Goal: Task Accomplishment & Management: Manage account settings

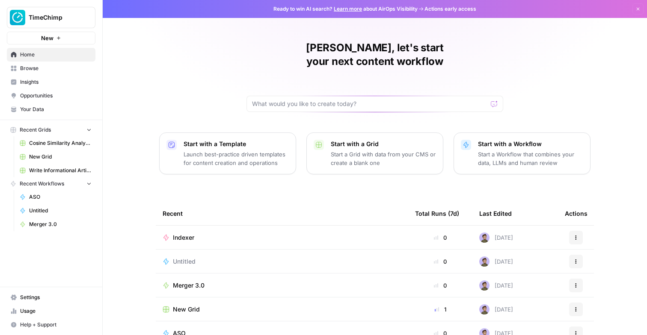
click at [182, 234] on span "Indexer" at bounding box center [183, 238] width 21 height 9
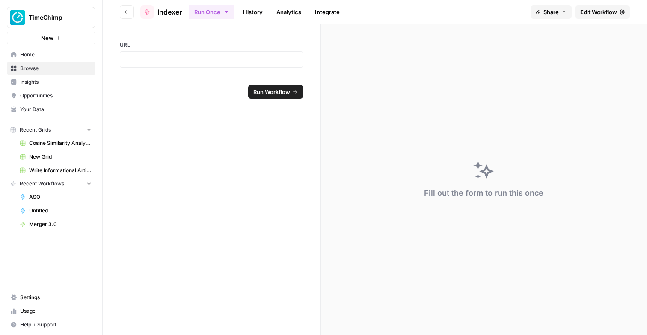
click at [261, 12] on link "History" at bounding box center [253, 12] width 30 height 14
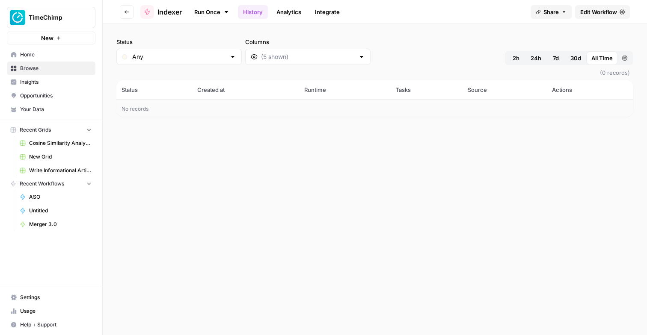
click at [293, 9] on link "Analytics" at bounding box center [288, 12] width 35 height 14
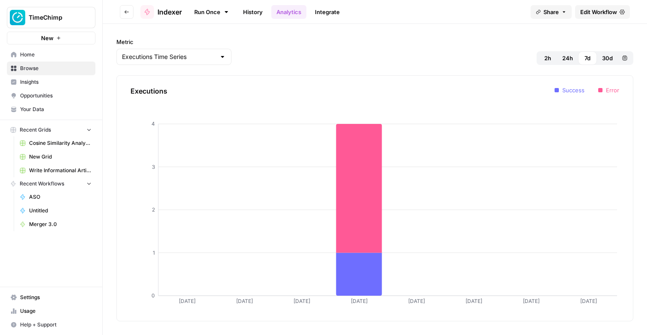
click at [326, 15] on link "Integrate" at bounding box center [327, 12] width 35 height 14
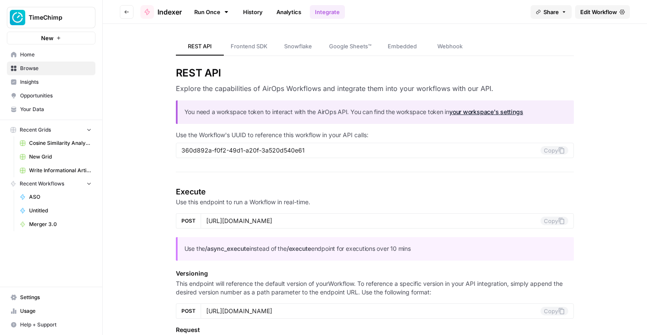
click at [215, 10] on link "Run Once" at bounding box center [212, 12] width 46 height 15
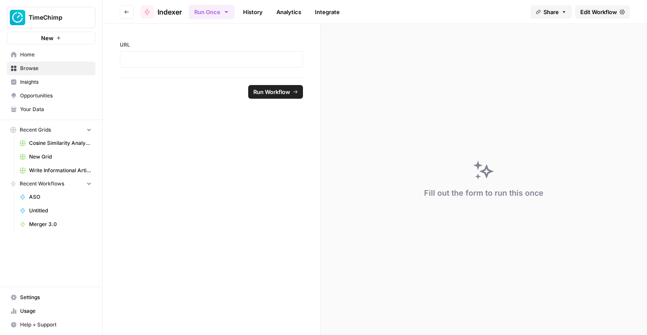
click at [580, 11] on span "Edit Workflow" at bounding box center [598, 12] width 37 height 9
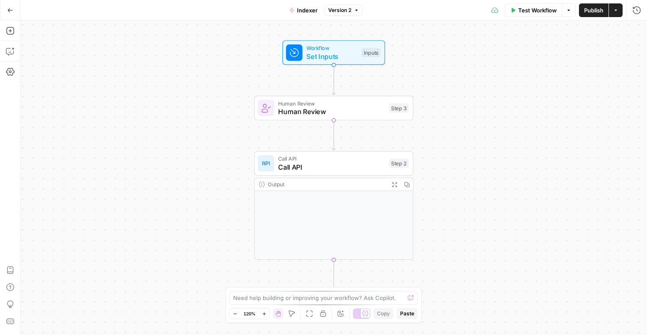
click at [10, 12] on icon "button" at bounding box center [10, 10] width 6 height 6
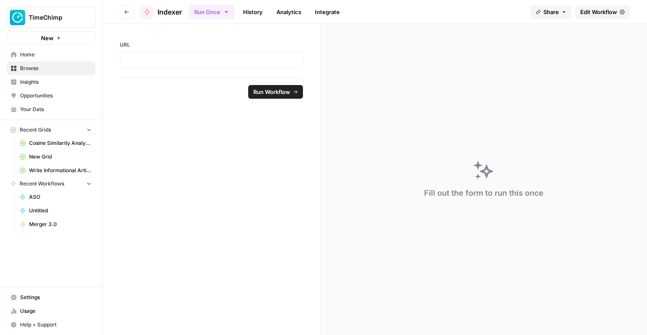
click at [131, 11] on button "Go back" at bounding box center [127, 12] width 14 height 14
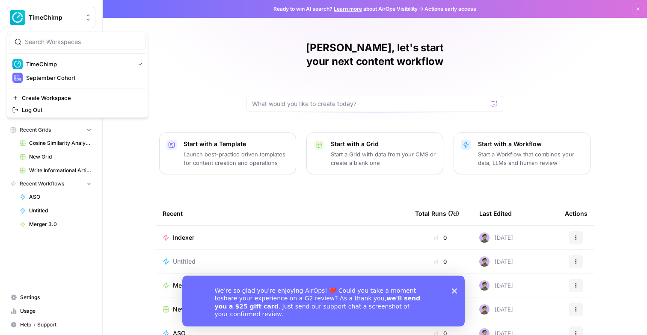
click at [459, 290] on div "We're so glad you're enjoying AirOps! ❤️ Could you take a moment to share your …" at bounding box center [323, 301] width 282 height 51
click at [457, 291] on div "We're so glad you're enjoying AirOps! ❤️ Could you take a moment to share your …" at bounding box center [323, 301] width 282 height 51
click at [454, 291] on polygon "Close survey" at bounding box center [454, 291] width 5 height 5
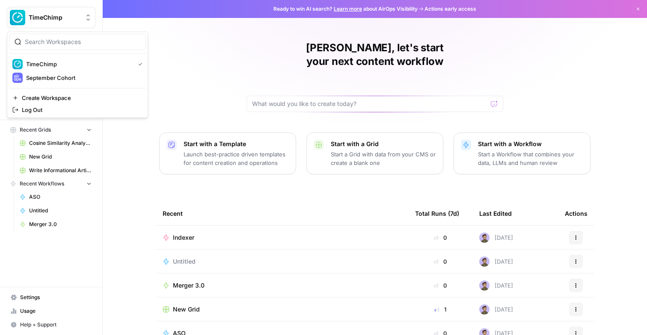
click at [206, 70] on div "Stijn, let's start your next content workflow Start with a Template Launch best…" at bounding box center [375, 203] width 544 height 407
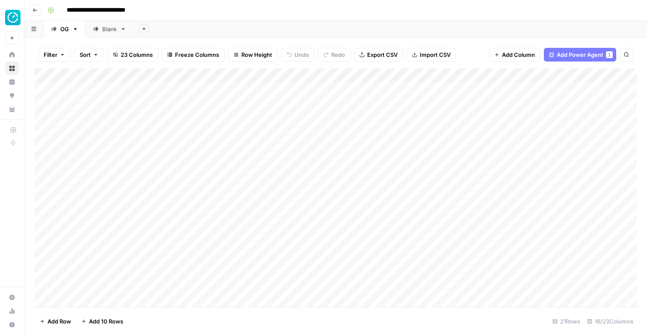
click at [234, 13] on div "**********" at bounding box center [341, 10] width 594 height 14
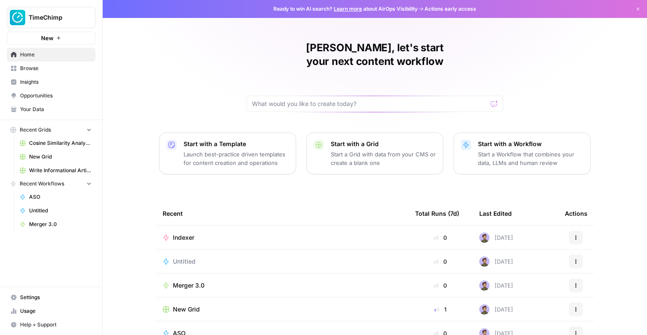
click at [207, 80] on div "Stijn, let's start your next content workflow Start with a Template Launch best…" at bounding box center [375, 203] width 544 height 407
click at [202, 59] on div "Stijn, let's start your next content workflow Start with a Template Launch best…" at bounding box center [375, 203] width 544 height 407
click at [187, 66] on div "Stijn, let's start your next content workflow Start with a Template Launch best…" at bounding box center [375, 203] width 544 height 407
click at [84, 16] on icon "Workspace: TimeChimp" at bounding box center [88, 17] width 9 height 9
click at [180, 58] on div "Stijn, let's start your next content workflow Start with a Template Launch best…" at bounding box center [375, 203] width 544 height 407
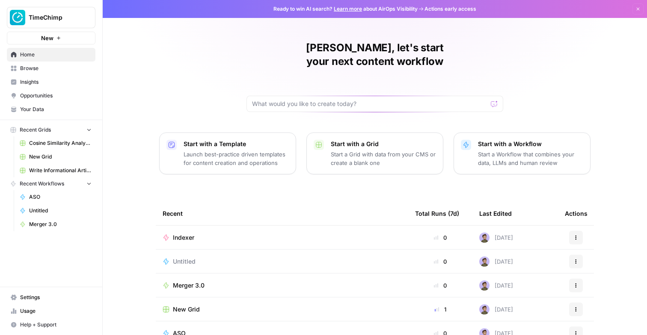
click at [166, 77] on div "Stijn, let's start your next content workflow Start with a Template Launch best…" at bounding box center [375, 203] width 544 height 407
click at [87, 131] on icon "button" at bounding box center [89, 130] width 6 height 6
click at [88, 143] on icon "button" at bounding box center [89, 142] width 6 height 6
click at [87, 127] on icon "button" at bounding box center [89, 130] width 6 height 6
click at [102, 17] on icon "button" at bounding box center [104, 17] width 6 height 6
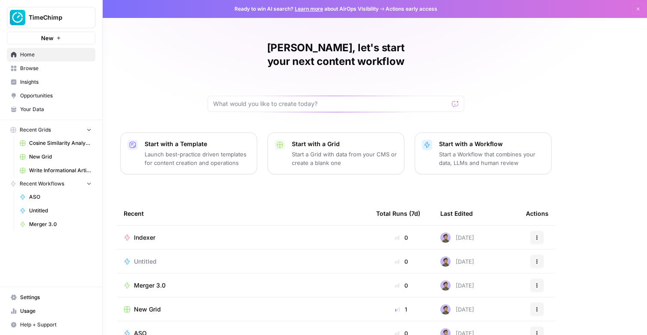
click at [104, 17] on icon "button" at bounding box center [104, 17] width 6 height 6
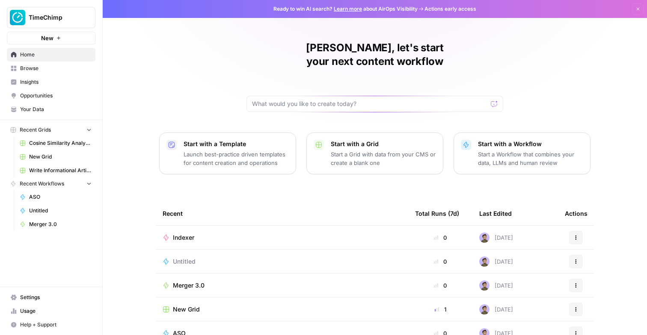
scroll to position [58, 0]
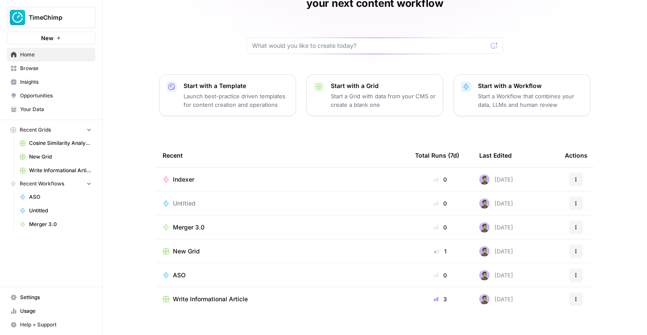
click at [92, 17] on button "TimeChimp" at bounding box center [51, 17] width 89 height 21
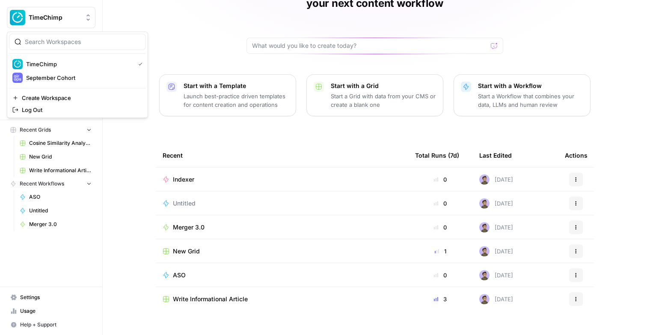
click at [139, 8] on div "Stijn, let's start your next content workflow Start with a Template Launch best…" at bounding box center [375, 145] width 544 height 407
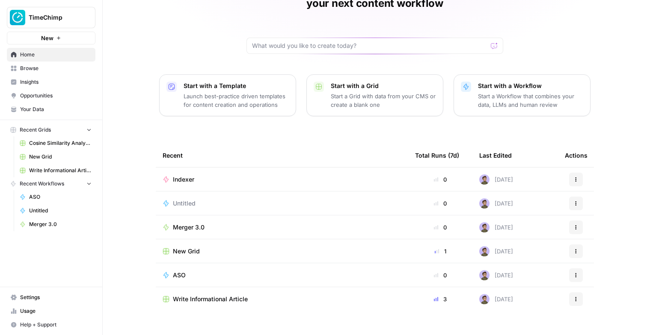
click at [47, 104] on link "Your Data" at bounding box center [51, 110] width 89 height 14
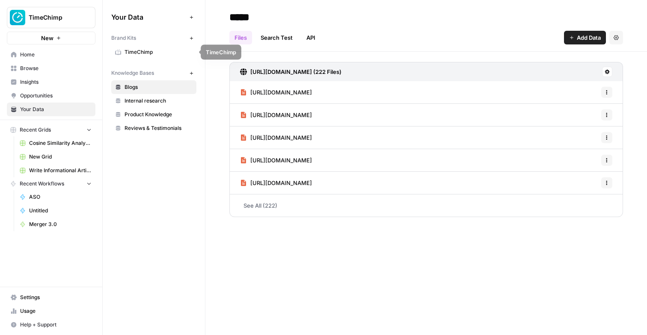
click at [152, 51] on span "TimeChimp" at bounding box center [159, 52] width 68 height 8
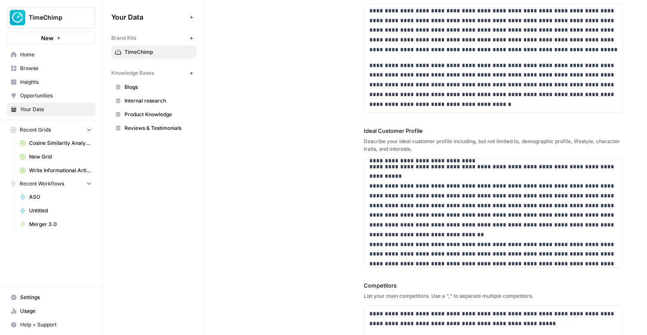
scroll to position [206, 0]
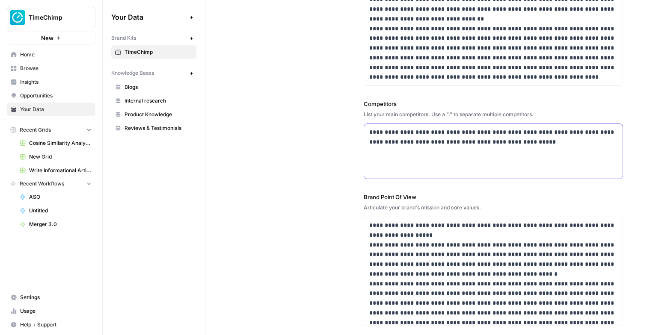
click at [405, 138] on p "**********" at bounding box center [493, 138] width 248 height 20
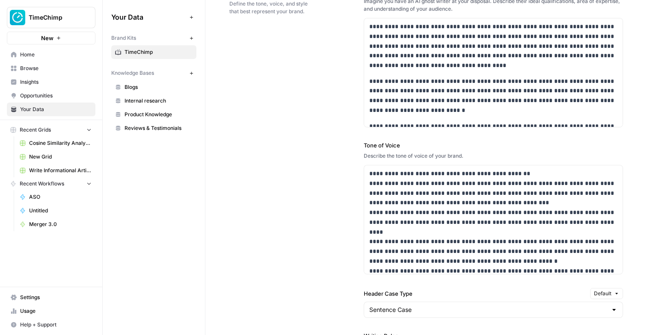
scroll to position [684, 0]
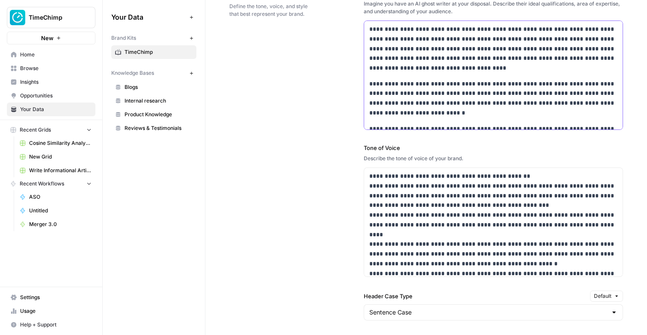
click at [408, 85] on p "**********" at bounding box center [493, 98] width 248 height 39
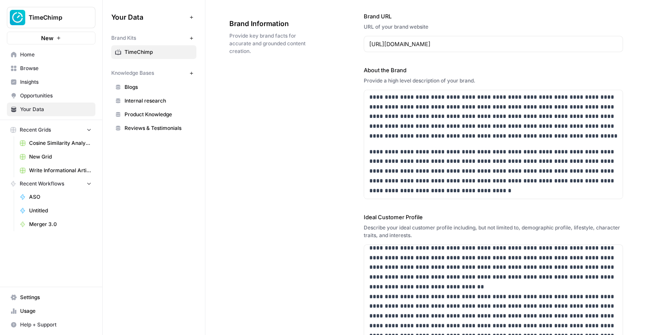
scroll to position [0, 0]
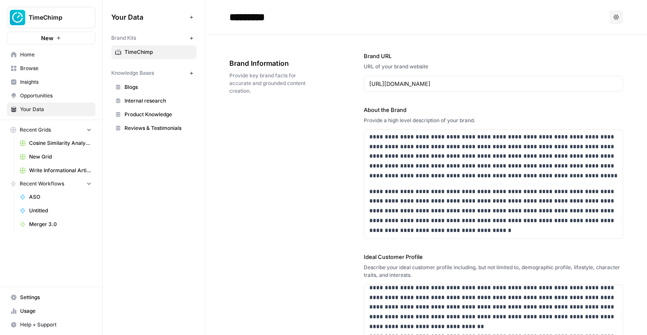
click at [154, 94] on link "Blogs" at bounding box center [153, 87] width 85 height 14
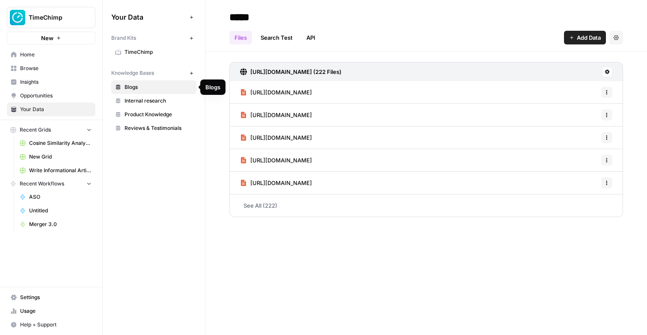
click at [165, 104] on span "Internal research" at bounding box center [159, 101] width 68 height 8
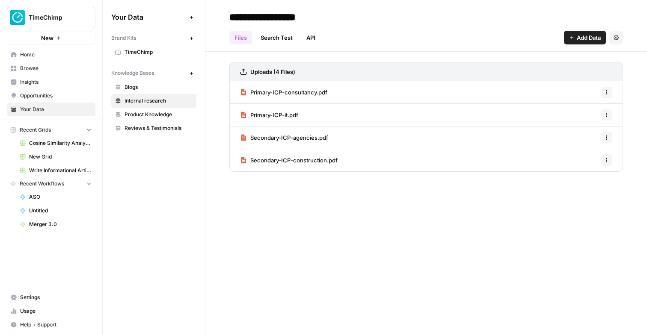
click at [154, 116] on span "Product Knowledge" at bounding box center [159, 115] width 68 height 8
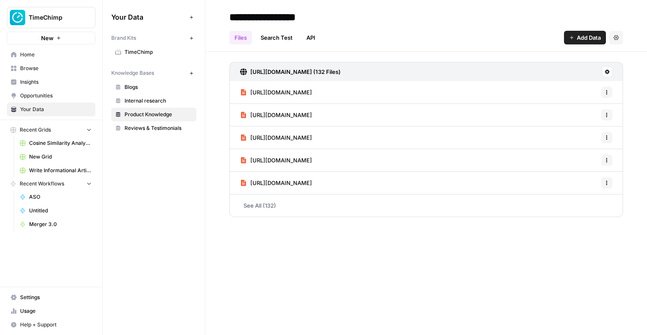
click at [253, 211] on link "See All (132)" at bounding box center [426, 206] width 394 height 22
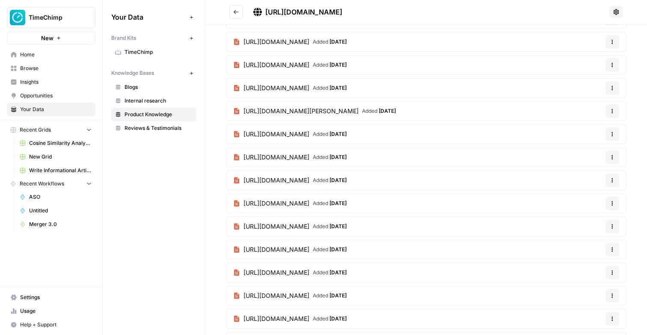
scroll to position [176, 0]
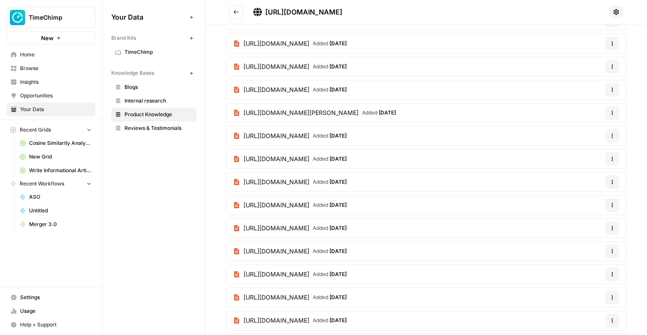
click at [151, 130] on span "Reviews & Testimonials" at bounding box center [159, 129] width 68 height 8
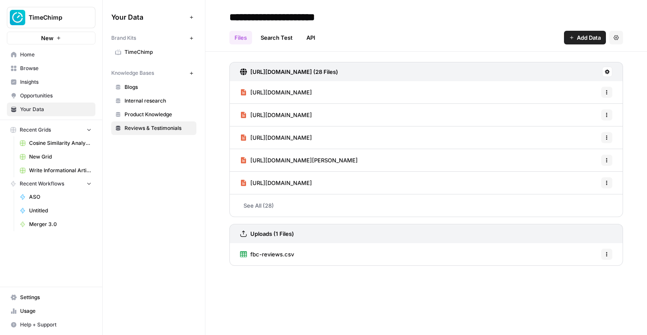
click at [252, 259] on link "fbc-reviews.csv" at bounding box center [267, 254] width 54 height 22
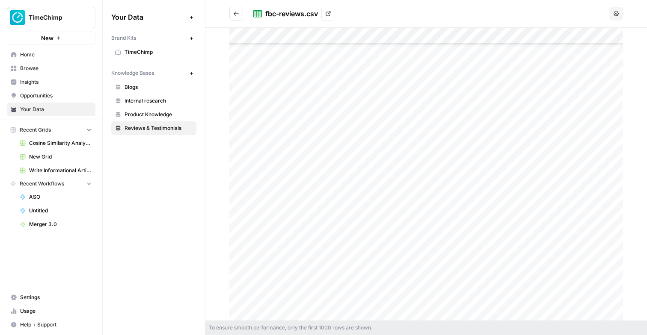
scroll to position [2384, 0]
click at [237, 11] on icon "Go back" at bounding box center [236, 14] width 6 height 6
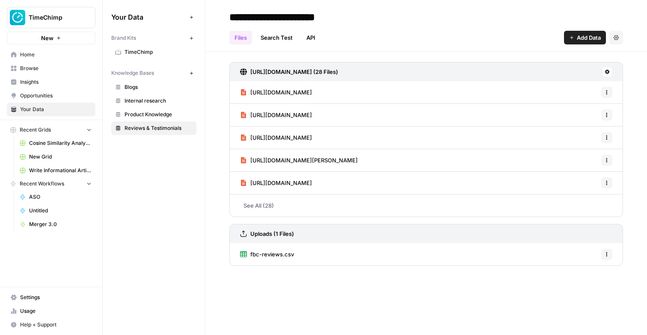
click at [142, 162] on div "Your Data Add Data Brand Kits New TimeChimp Knowledge Bases New Blogs Internal …" at bounding box center [154, 167] width 102 height 335
click at [61, 126] on button "Recent Grids" at bounding box center [51, 130] width 89 height 13
click at [51, 142] on span "Recent Workflows" at bounding box center [42, 143] width 45 height 8
click at [53, 131] on button "Recent Grids" at bounding box center [51, 130] width 89 height 13
click at [38, 185] on span "Recent Workflows" at bounding box center [42, 184] width 45 height 8
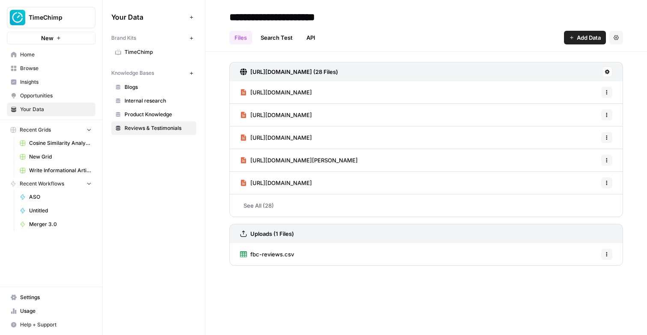
click at [51, 224] on span "Merger 3.0" at bounding box center [60, 225] width 62 height 8
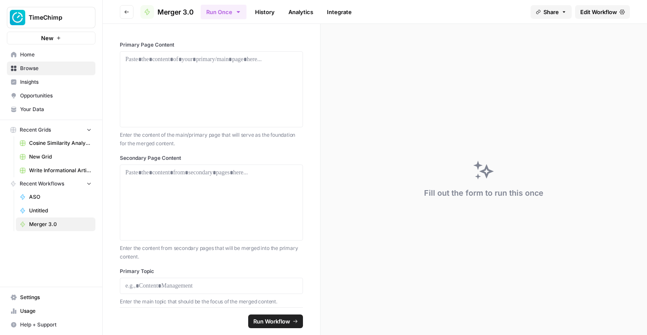
click at [617, 15] on link "Edit Workflow" at bounding box center [602, 12] width 55 height 14
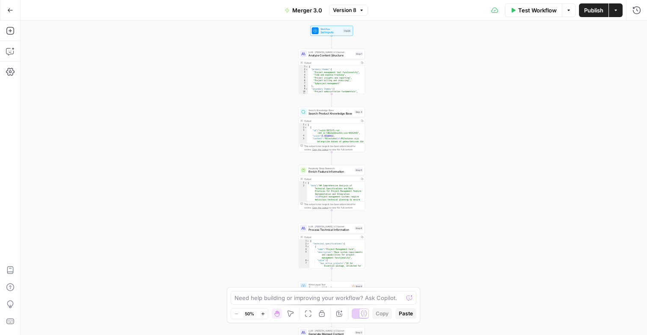
click at [384, 72] on div "Workflow Set Inputs Inputs LLM · Claude 3.5 Sonnet Analyze Content Structure St…" at bounding box center [334, 178] width 626 height 315
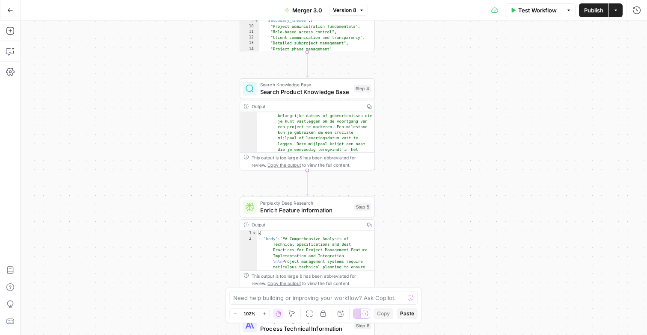
scroll to position [32, 0]
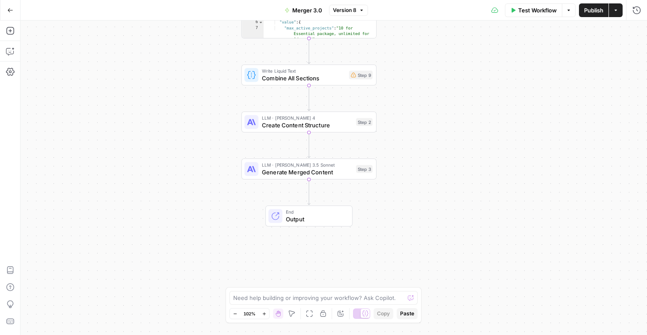
click at [292, 220] on span "Output" at bounding box center [315, 219] width 59 height 9
click at [632, 30] on button "Close" at bounding box center [636, 30] width 11 height 11
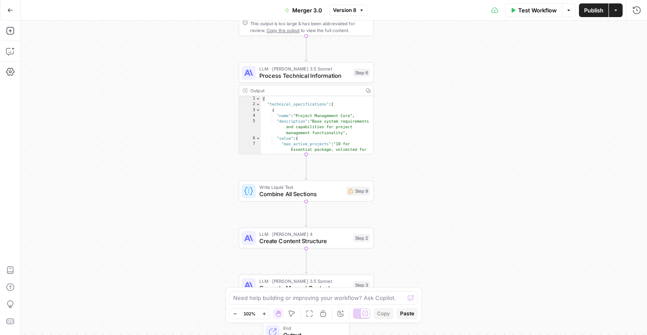
click at [5, 5] on button "Go Back" at bounding box center [10, 10] width 15 height 15
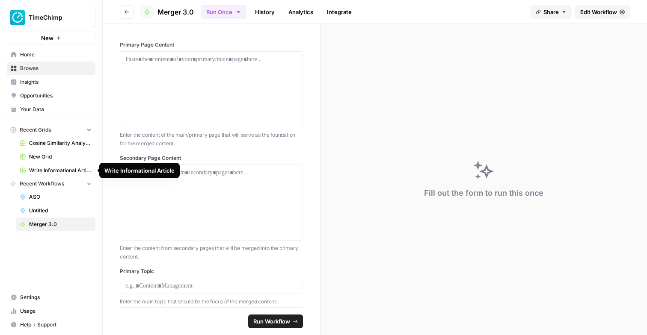
click at [53, 171] on span "Write Informational Article" at bounding box center [60, 171] width 62 height 8
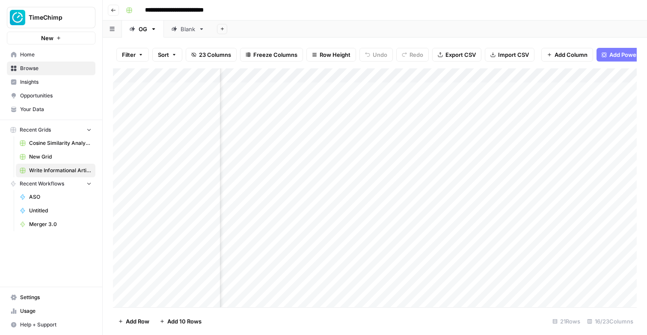
scroll to position [0, 195]
click at [371, 135] on div "Add Column" at bounding box center [375, 187] width 524 height 239
click at [413, 133] on div "Add Column" at bounding box center [375, 187] width 524 height 239
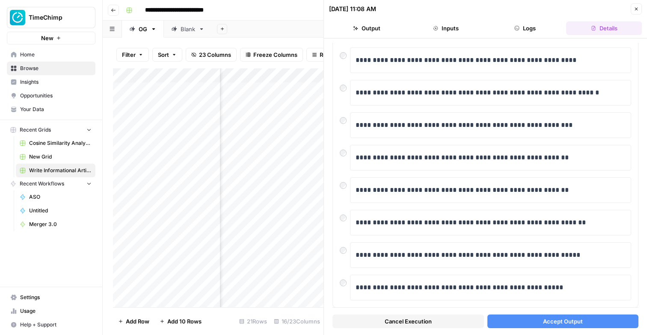
scroll to position [0, 269]
click at [288, 136] on div "Add Column" at bounding box center [218, 187] width 211 height 239
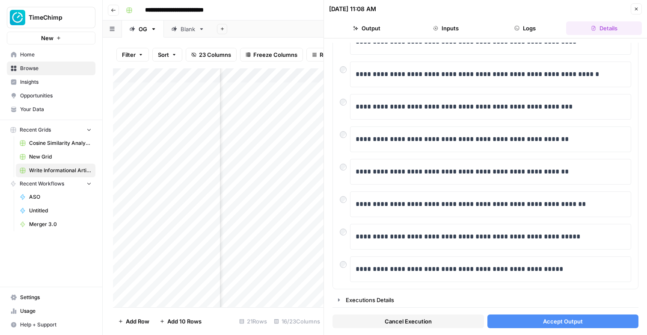
scroll to position [0, 213]
click at [634, 8] on icon "button" at bounding box center [636, 8] width 5 height 5
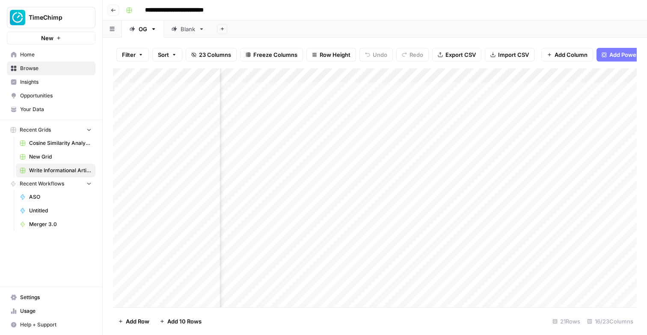
click at [448, 119] on div "Add Column" at bounding box center [375, 187] width 524 height 239
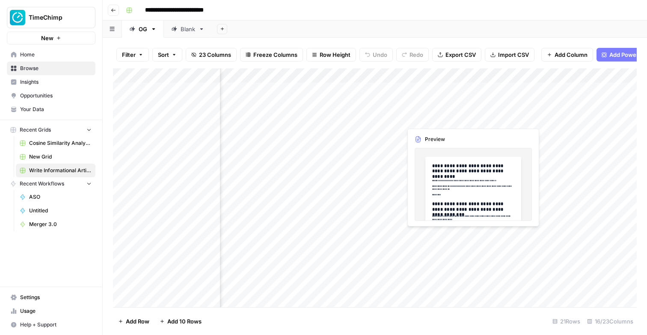
click at [442, 117] on div "Add Column" at bounding box center [375, 187] width 524 height 239
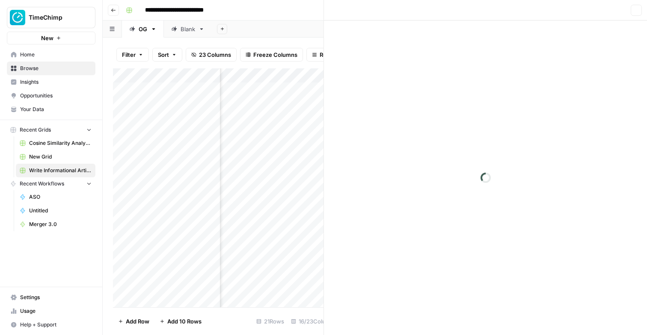
click at [442, 117] on div at bounding box center [441, 119] width 78 height 16
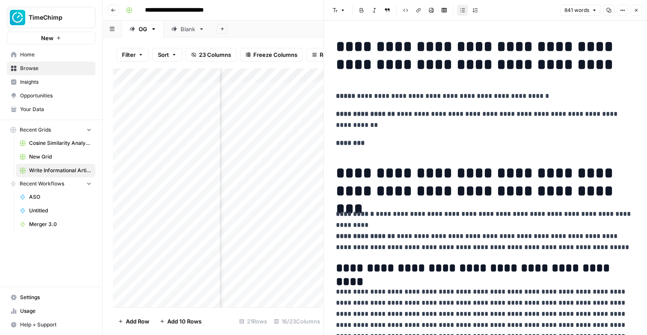
click at [364, 44] on h1 "**********" at bounding box center [485, 56] width 299 height 36
click at [446, 98] on p "**********" at bounding box center [485, 96] width 299 height 11
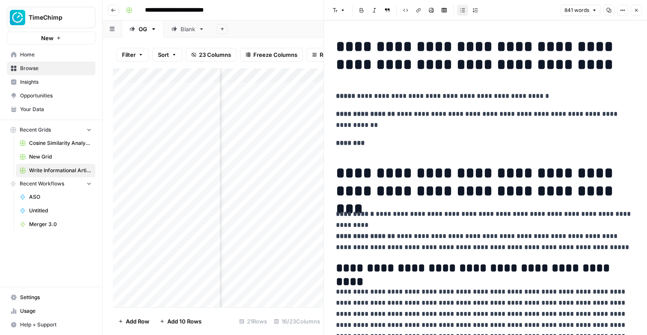
click at [446, 98] on p "**********" at bounding box center [485, 96] width 299 height 11
click at [470, 115] on p "**********" at bounding box center [485, 120] width 299 height 22
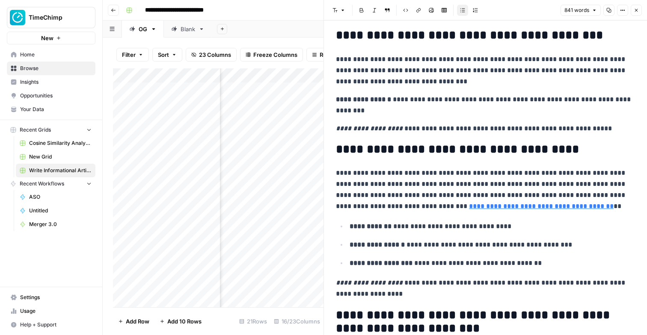
scroll to position [1367, 0]
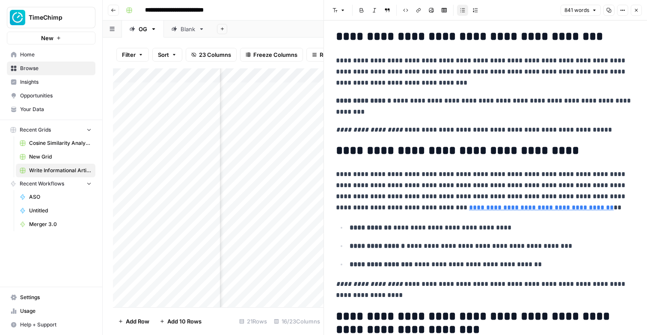
click at [633, 6] on button "Close" at bounding box center [636, 10] width 11 height 11
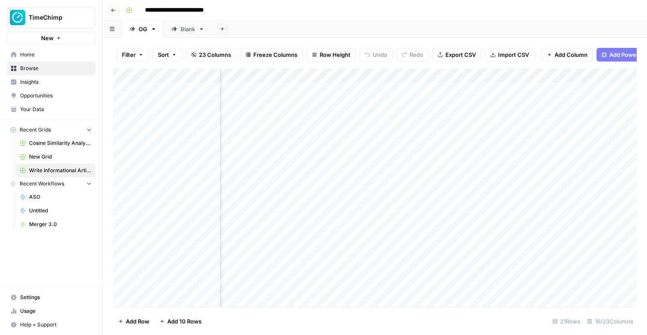
scroll to position [0, 451]
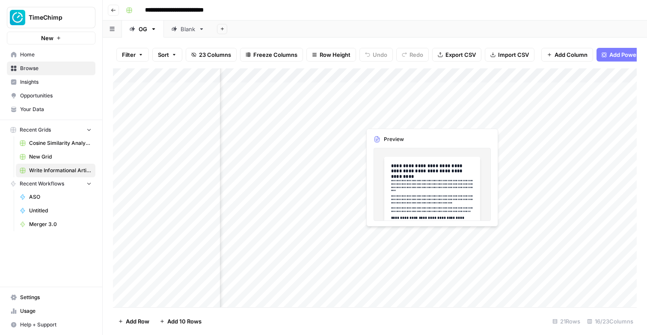
click at [384, 117] on div "Add Column" at bounding box center [375, 187] width 524 height 239
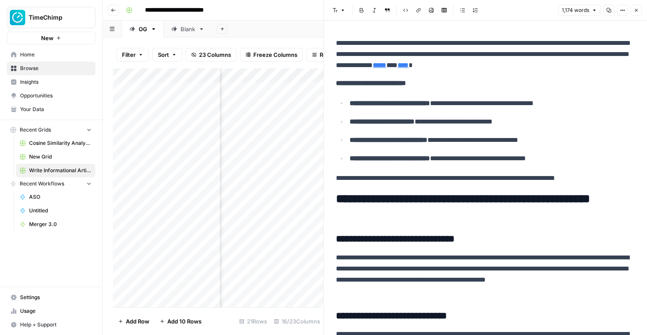
scroll to position [665, 0]
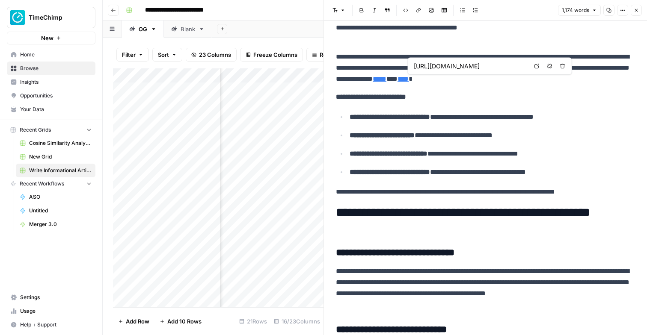
type input "https://www.afas.nl/"
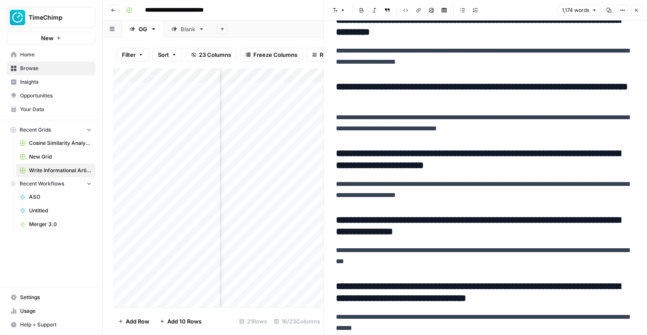
scroll to position [2112, 0]
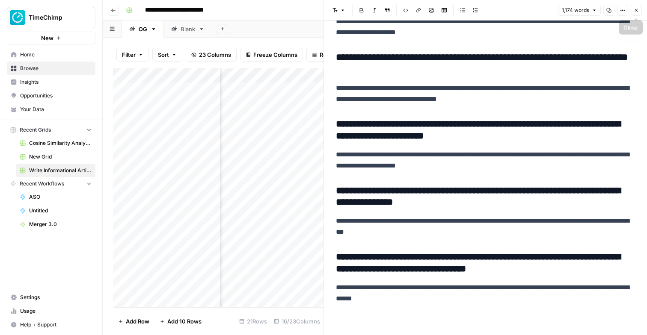
click at [638, 12] on icon "button" at bounding box center [636, 10] width 5 height 5
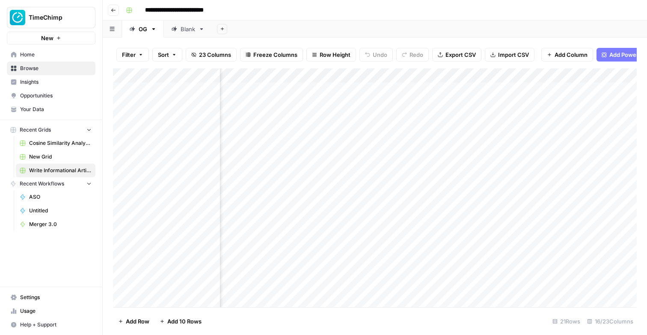
scroll to position [0, 587]
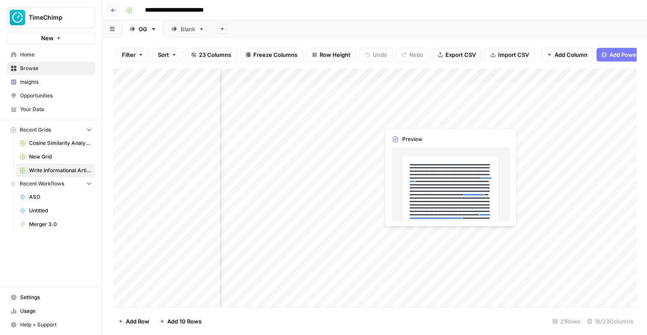
click at [420, 121] on div "Add Column" at bounding box center [375, 187] width 524 height 239
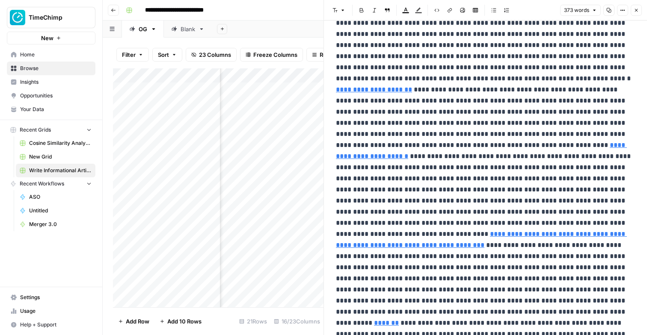
scroll to position [15, 0]
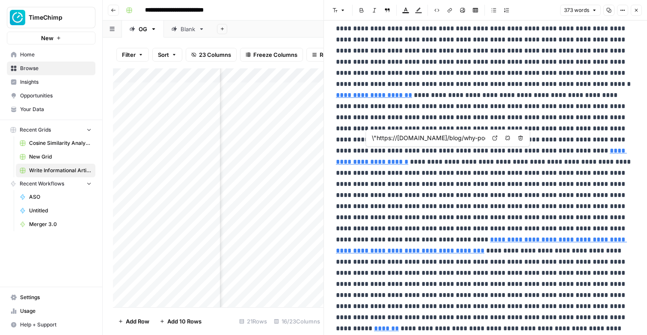
type input "\"https://www.replicon.com/blog/hidden-impact-of-inaccurate-time-tracking/\""
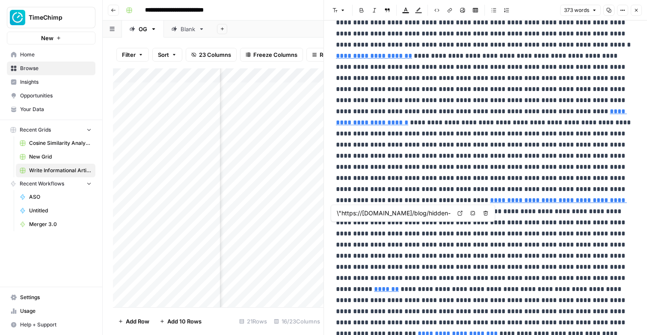
scroll to position [89, 0]
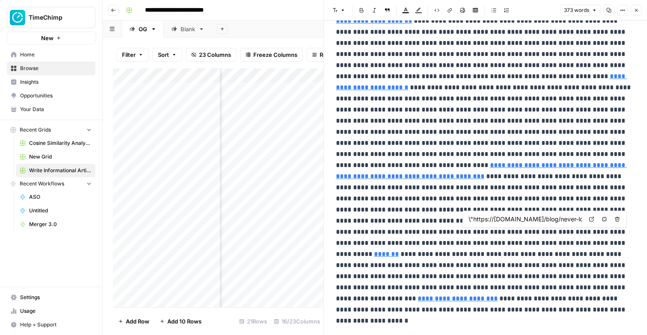
type input "\"https://www.usglassmag.com/report-time-spent-on-non-optimal-activities-costs-…"
click at [641, 8] on button "Close" at bounding box center [636, 10] width 11 height 11
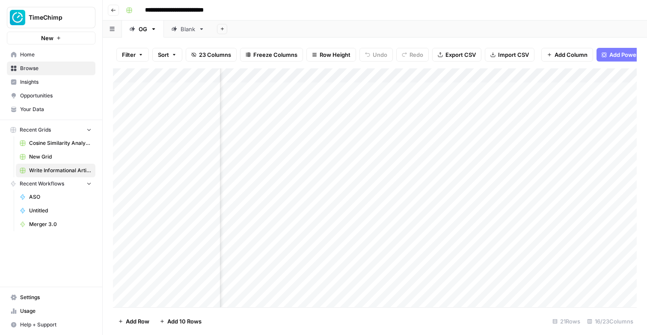
scroll to position [0, 778]
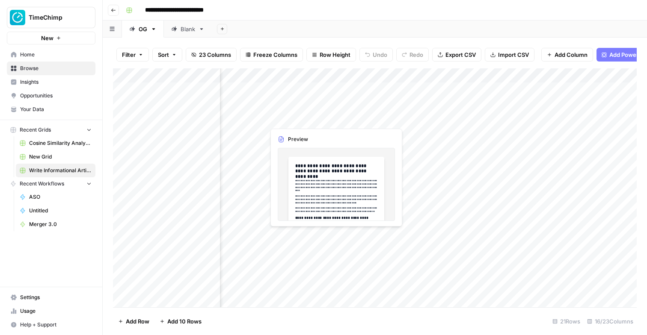
click at [286, 119] on div "Add Column" at bounding box center [375, 187] width 524 height 239
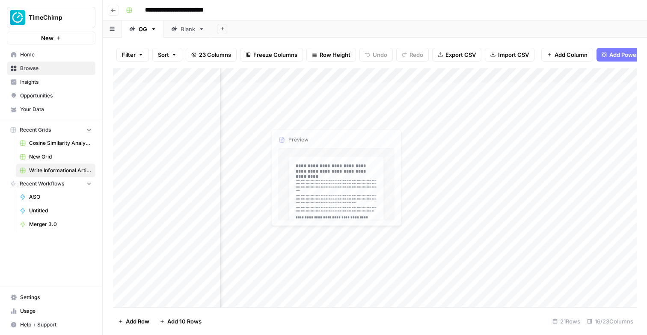
scroll to position [0, 743]
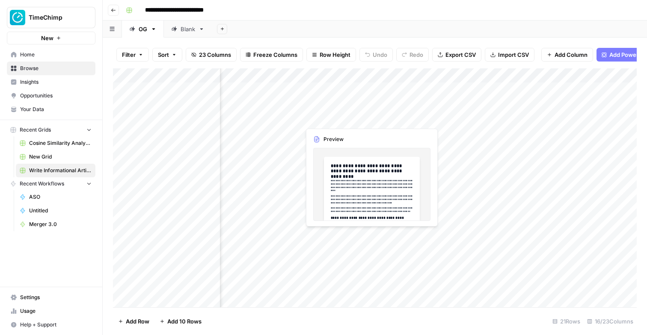
click at [337, 119] on div "Add Column" at bounding box center [375, 187] width 524 height 239
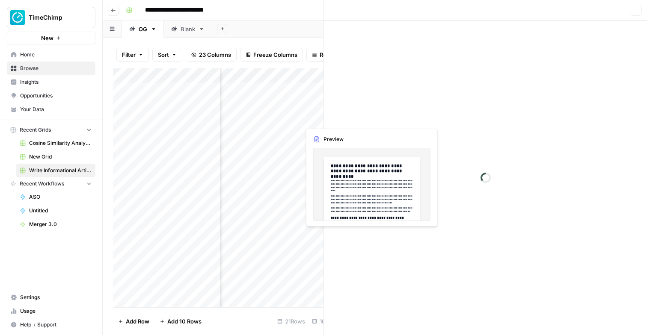
click at [337, 119] on div at bounding box center [339, 119] width 78 height 16
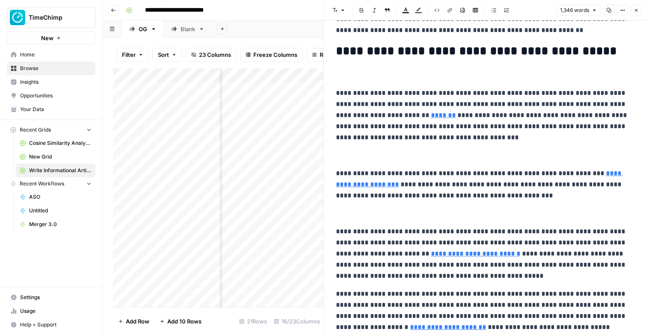
scroll to position [154, 0]
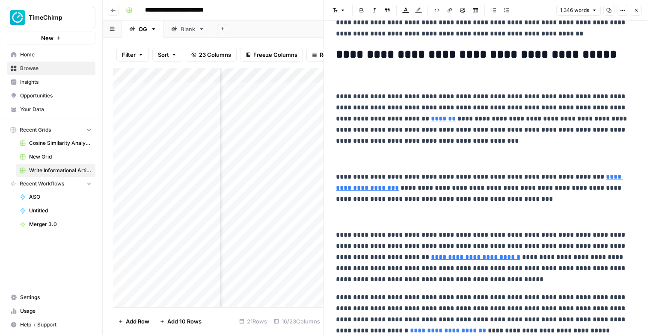
click at [431, 116] on link "*******" at bounding box center [443, 119] width 25 height 6
type input "https://cloudcoach.com/blog/why-poor-time-tracking-is-costing-you-billable-reve…"
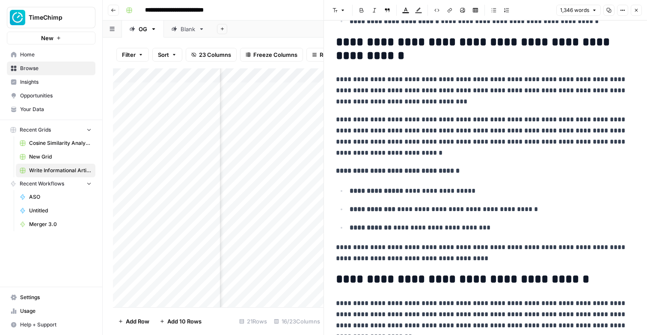
scroll to position [607, 0]
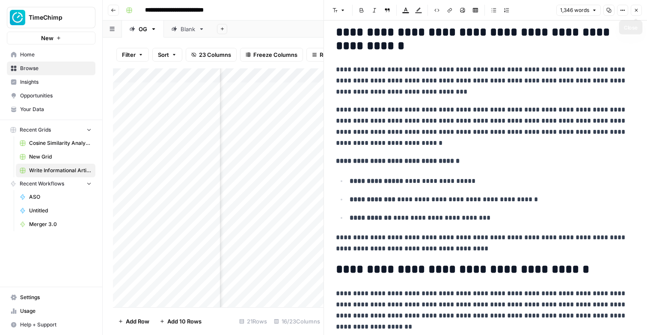
click at [638, 11] on icon "button" at bounding box center [636, 10] width 5 height 5
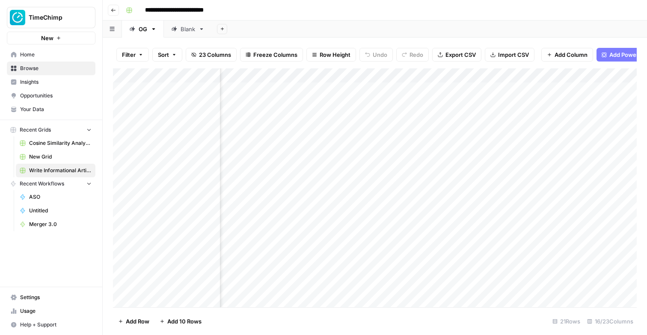
scroll to position [0, 836]
click at [313, 122] on div "Add Column" at bounding box center [375, 187] width 524 height 239
click at [386, 120] on div "Add Column" at bounding box center [375, 187] width 524 height 239
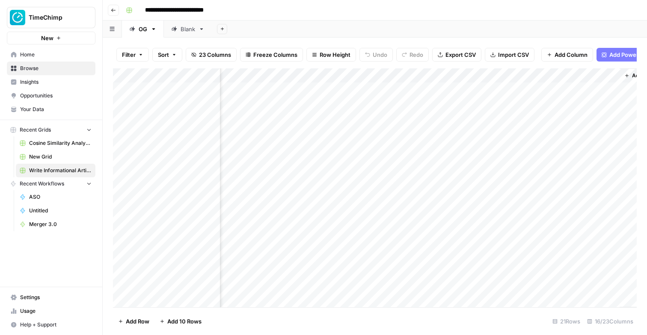
click at [410, 118] on div "Add Column" at bounding box center [375, 187] width 524 height 239
click at [532, 117] on div "Add Column" at bounding box center [375, 187] width 524 height 239
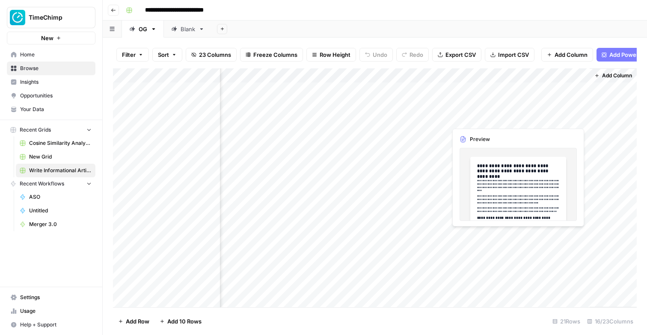
click at [532, 117] on div "Add Column" at bounding box center [375, 187] width 524 height 239
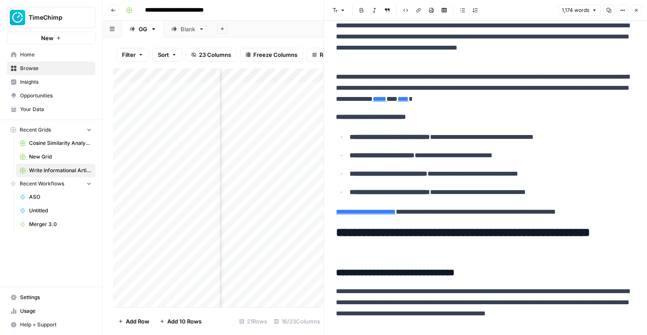
scroll to position [655, 0]
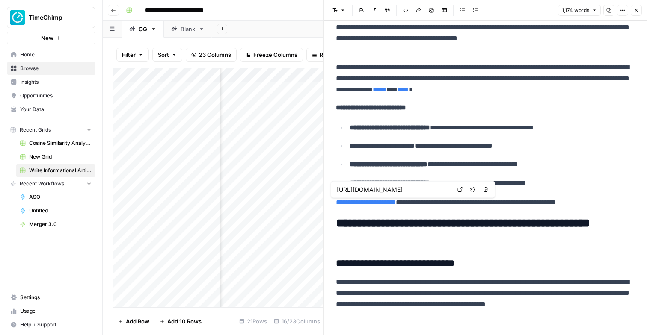
click at [410, 187] on input "https://www.timechimp.com/blog/proces-automatisering-bespaar-tijd-op-werkzaamhe…" at bounding box center [394, 190] width 114 height 9
click at [410, 232] on h2 "**********" at bounding box center [485, 230] width 299 height 27
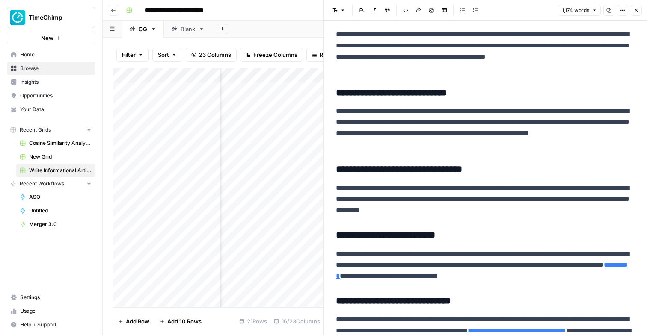
scroll to position [933, 0]
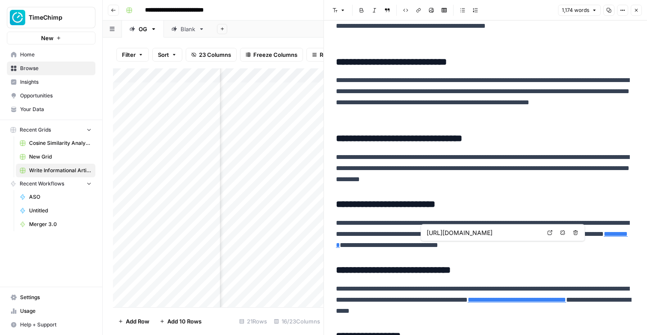
click at [457, 231] on input "https://www.timechimp.com/blog/8-tips-hoe-kunnen-consultancybureaus-hun-timeman…" at bounding box center [484, 233] width 114 height 9
click at [487, 207] on h3 "**********" at bounding box center [485, 205] width 299 height 12
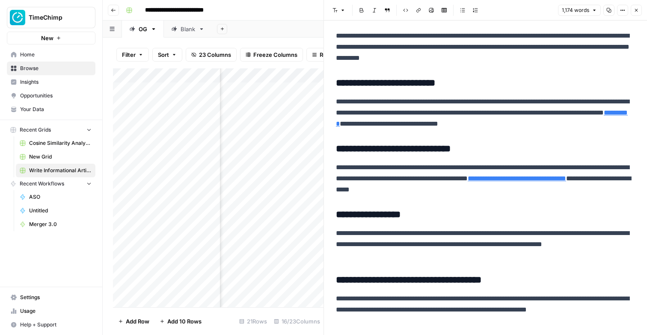
scroll to position [1121, 0]
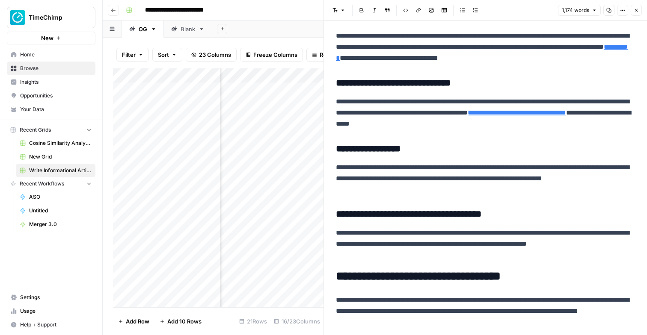
click at [638, 10] on span "Close" at bounding box center [638, 10] width 0 height 0
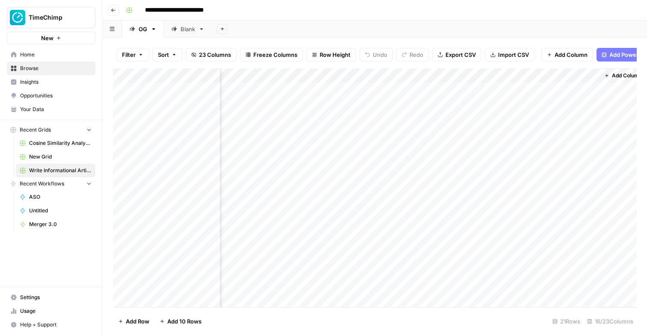
scroll to position [0, 917]
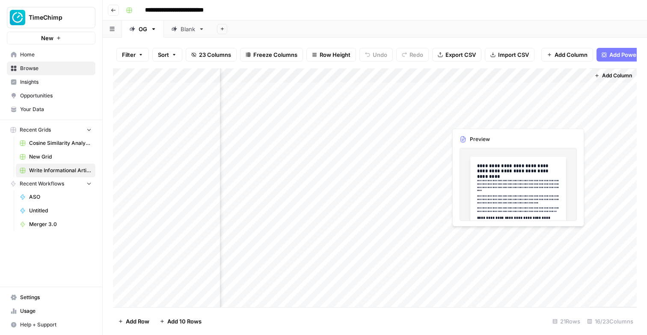
click at [541, 117] on div "Add Column" at bounding box center [375, 187] width 524 height 239
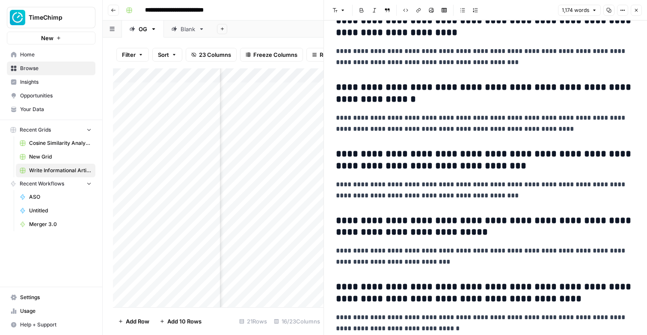
scroll to position [2111, 0]
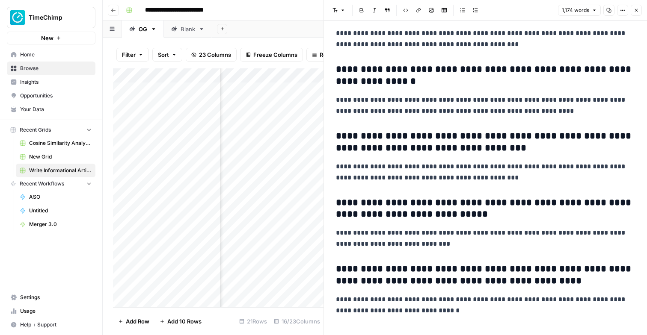
click at [420, 284] on h3 "**********" at bounding box center [485, 276] width 299 height 24
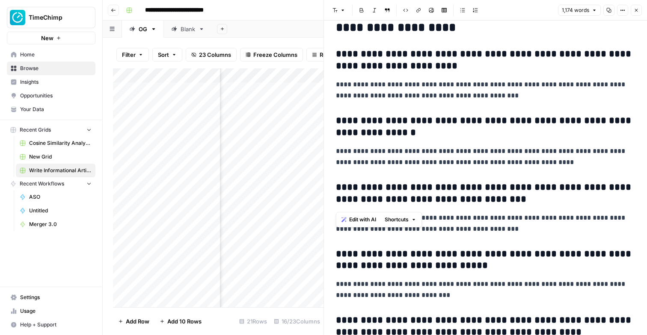
click at [424, 186] on h3 "**********" at bounding box center [485, 194] width 299 height 24
click at [429, 128] on h3 "**********" at bounding box center [485, 127] width 299 height 24
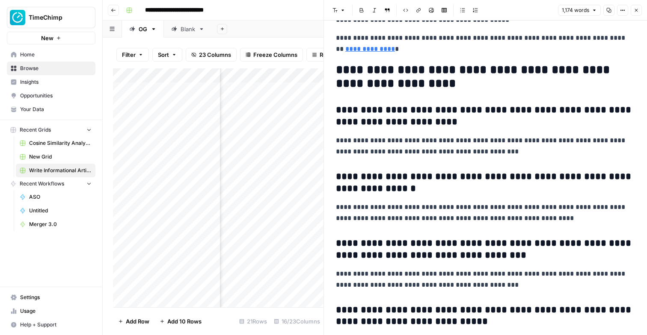
click at [423, 109] on h3 "**********" at bounding box center [485, 116] width 299 height 24
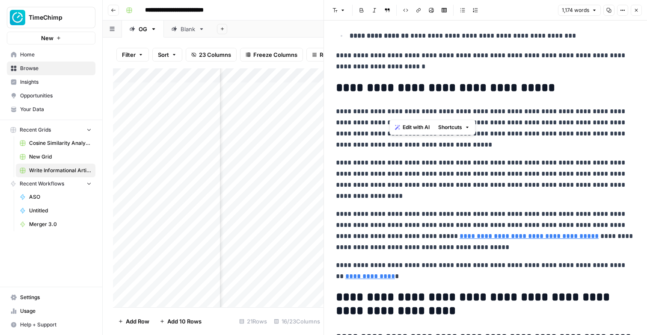
scroll to position [1770, 0]
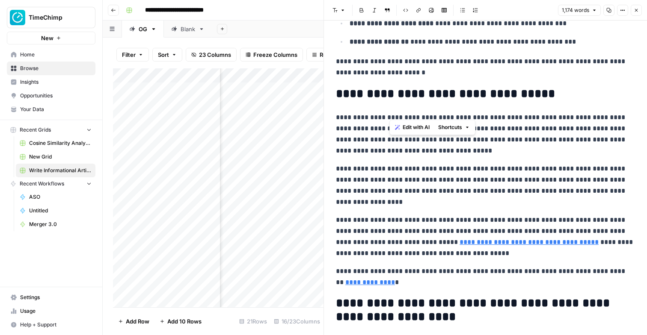
click at [403, 272] on p "**********" at bounding box center [485, 277] width 299 height 22
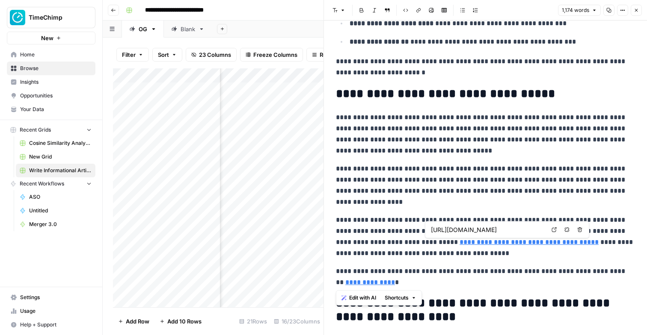
click at [403, 244] on p "**********" at bounding box center [485, 237] width 299 height 45
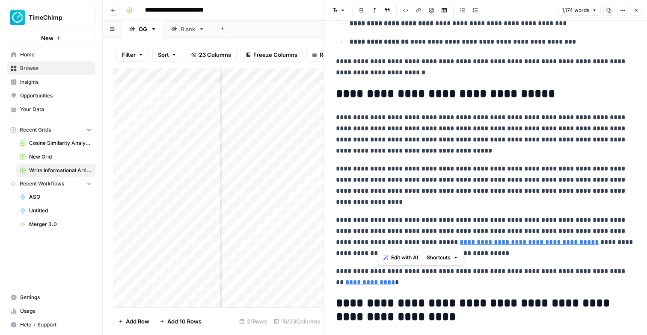
click at [403, 244] on p "**********" at bounding box center [485, 237] width 299 height 45
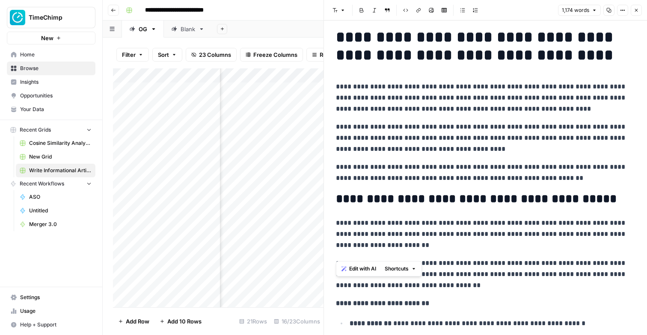
scroll to position [0, 0]
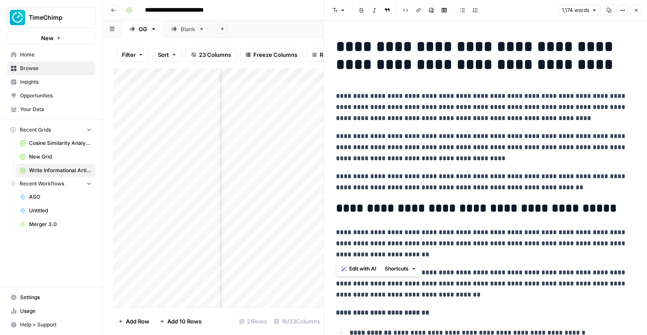
click at [639, 12] on button "Close" at bounding box center [636, 10] width 11 height 11
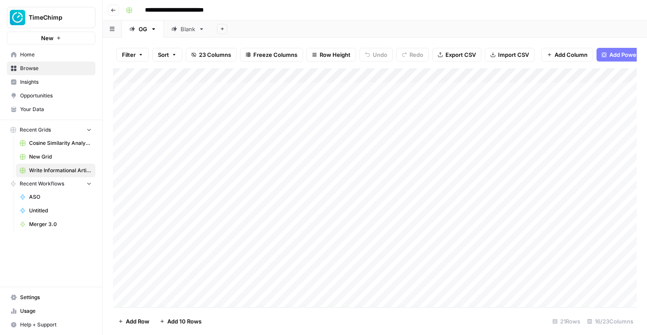
scroll to position [0, 0]
click at [331, 300] on div "Add Column" at bounding box center [375, 187] width 524 height 239
click at [330, 284] on textarea at bounding box center [365, 287] width 137 height 12
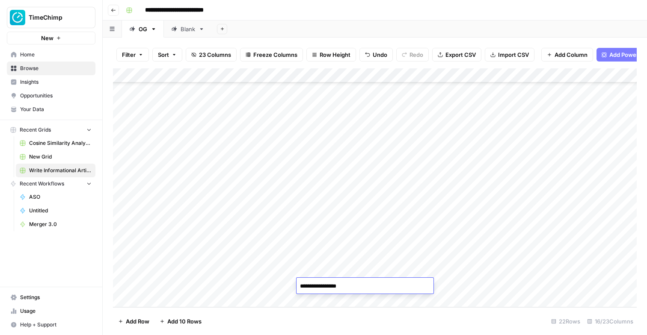
type textarea "**********"
click at [456, 287] on div "Add Column" at bounding box center [375, 187] width 524 height 239
type textarea "**********"
click at [356, 285] on div "Add Column" at bounding box center [375, 187] width 524 height 239
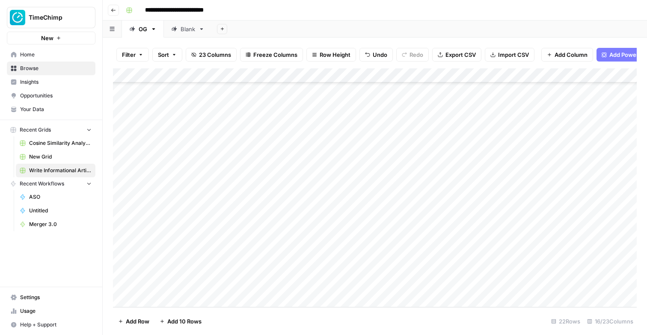
click at [356, 285] on div "Add Column" at bounding box center [375, 187] width 524 height 239
type textarea "**********"
click at [353, 289] on div "Add Column" at bounding box center [375, 187] width 524 height 239
click at [532, 283] on div "Add Column" at bounding box center [375, 187] width 524 height 239
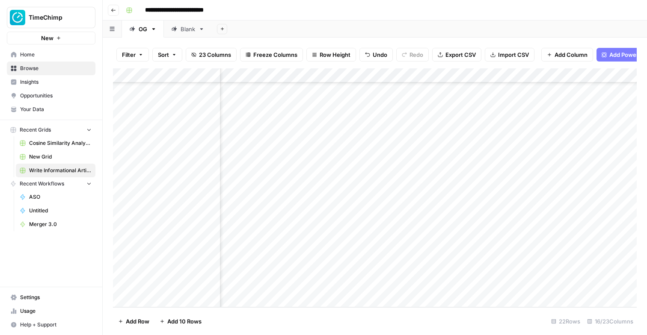
scroll to position [109, 150]
click at [482, 22] on div "Add Sheet" at bounding box center [429, 29] width 435 height 17
click at [336, 293] on div "Add Column" at bounding box center [375, 187] width 524 height 239
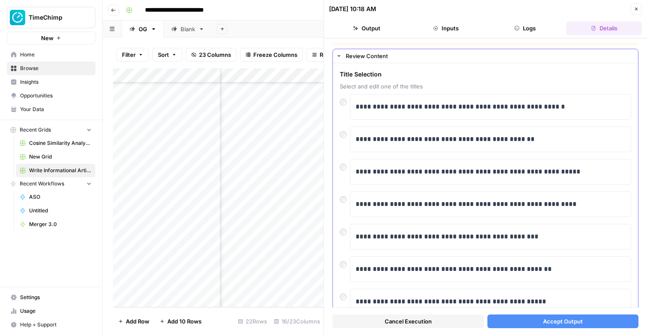
scroll to position [12, 0]
click at [529, 325] on button "Accept Output" at bounding box center [562, 322] width 151 height 14
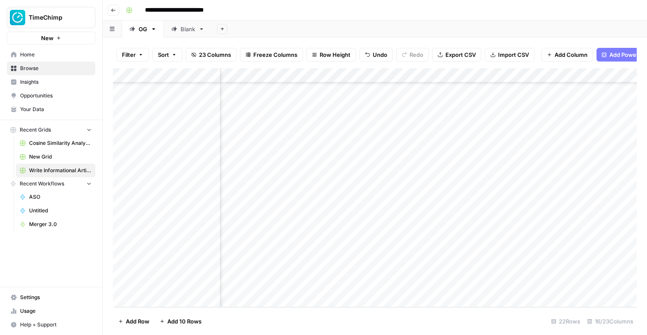
scroll to position [109, 237]
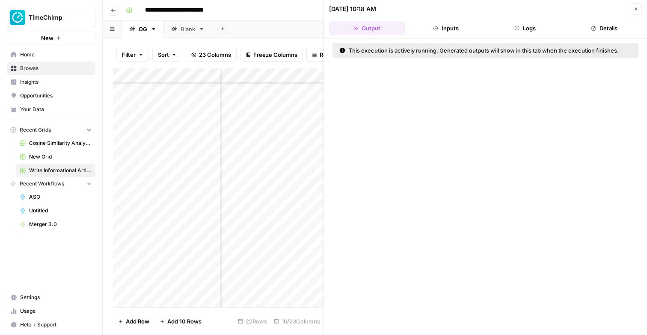
click at [635, 8] on icon "button" at bounding box center [636, 8] width 5 height 5
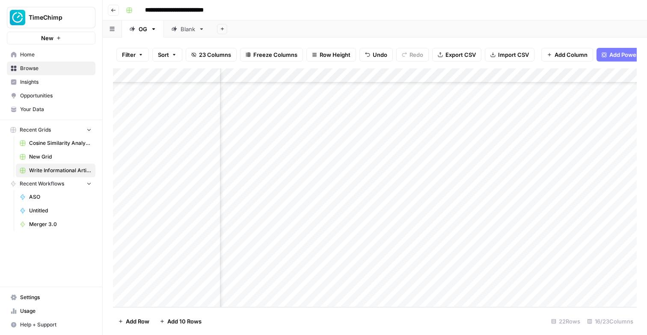
click at [27, 71] on span "Browse" at bounding box center [55, 69] width 71 height 8
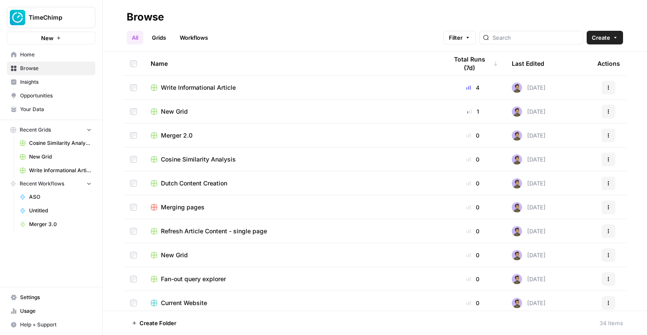
click at [184, 210] on span "Merging pages" at bounding box center [183, 207] width 44 height 9
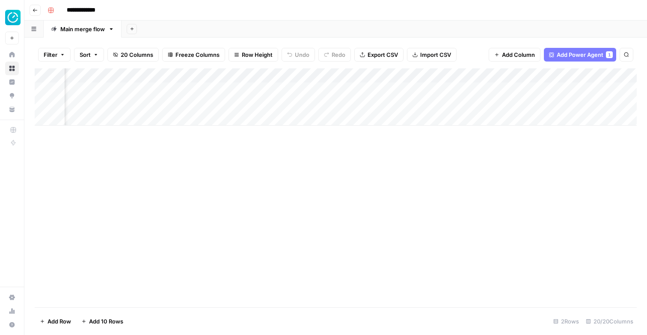
scroll to position [0, 1016]
click at [36, 13] on button "Go back" at bounding box center [35, 10] width 11 height 11
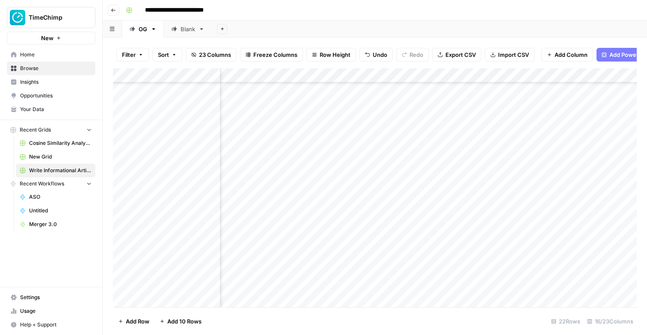
scroll to position [109, 265]
click at [398, 287] on div "Add Column" at bounding box center [375, 187] width 524 height 239
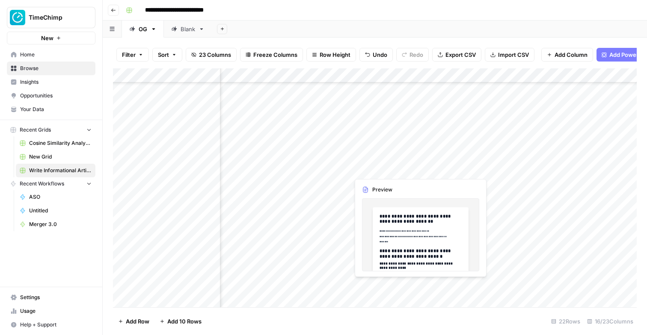
click at [398, 287] on div "Add Column" at bounding box center [375, 187] width 524 height 239
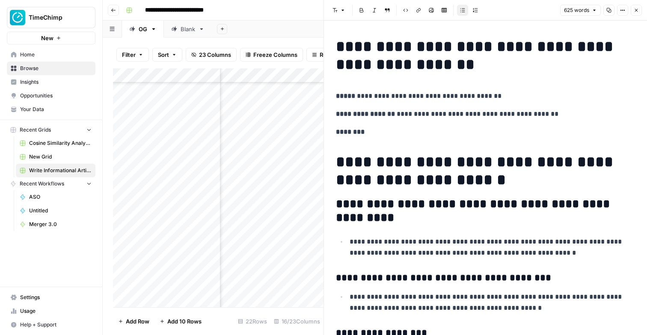
click at [638, 10] on icon "button" at bounding box center [636, 10] width 5 height 5
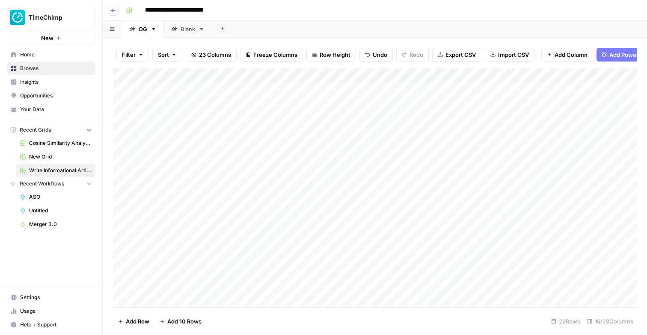
click at [252, 13] on div "**********" at bounding box center [380, 10] width 516 height 14
click at [371, 16] on div "**********" at bounding box center [380, 10] width 516 height 14
click at [441, 28] on div "Add Sheet" at bounding box center [429, 29] width 435 height 17
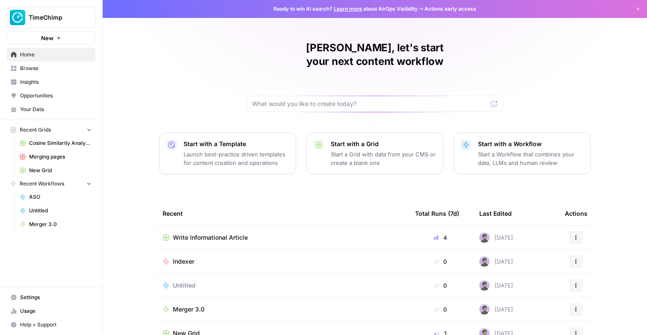
click at [57, 296] on span "Settings" at bounding box center [55, 298] width 71 height 8
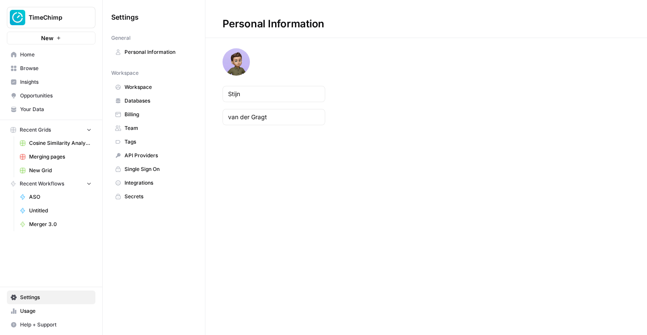
click at [52, 307] on link "Usage" at bounding box center [51, 312] width 89 height 14
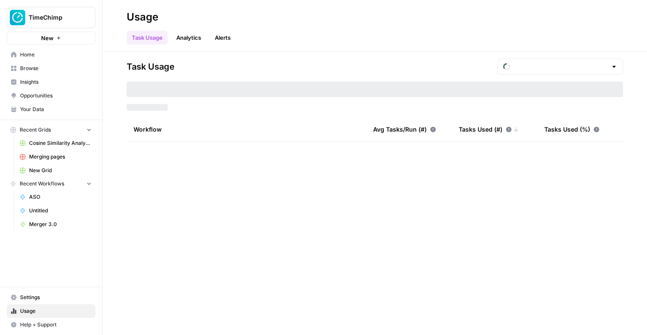
type input "September Included Tasks"
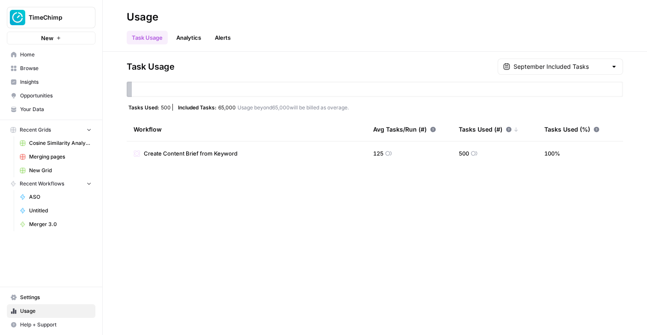
click at [292, 179] on div "Task Usage September Included Tasks Tasks Used: 500 Included Tasks: 65,000 Usag…" at bounding box center [375, 194] width 544 height 284
click at [32, 299] on span "Settings" at bounding box center [55, 298] width 71 height 8
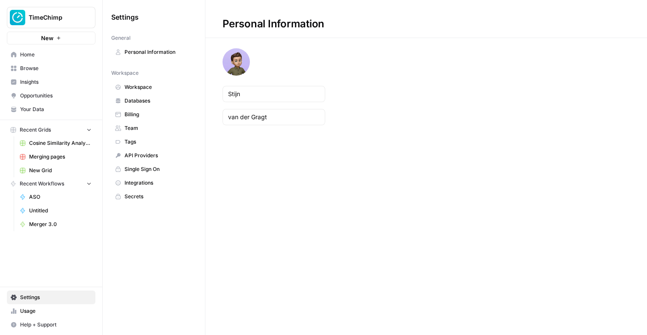
click at [104, 18] on icon "button" at bounding box center [104, 17] width 6 height 6
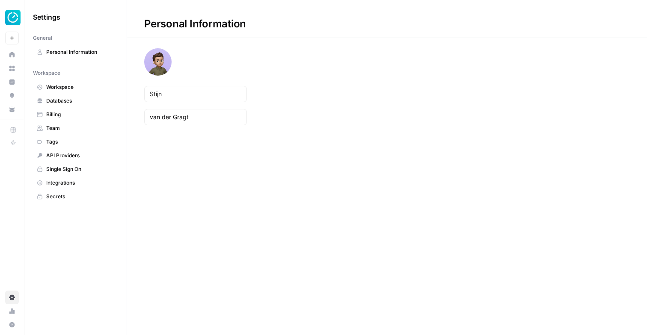
click at [71, 100] on span "Databases" at bounding box center [80, 101] width 68 height 8
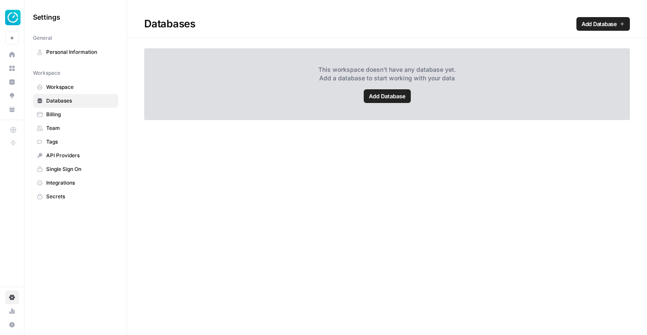
click at [58, 122] on link "Team" at bounding box center [75, 129] width 85 height 14
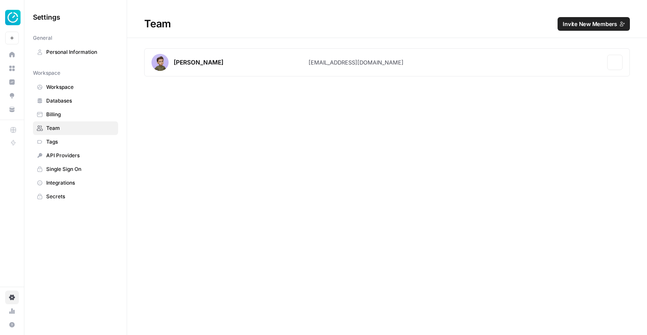
click at [59, 114] on span "Billing" at bounding box center [80, 115] width 68 height 8
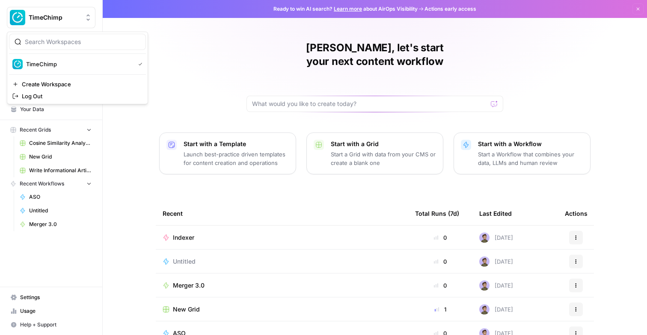
click at [36, 21] on span "TimeChimp" at bounding box center [55, 17] width 52 height 9
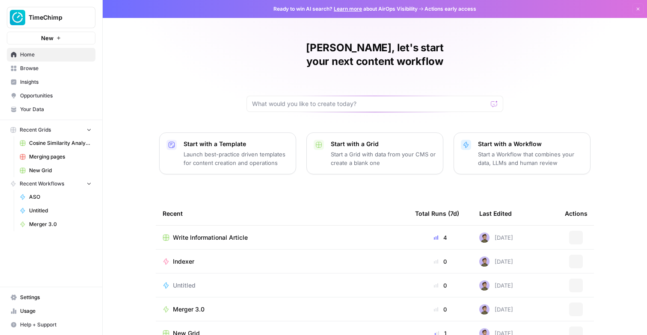
click at [60, 15] on span "TimeChimp" at bounding box center [55, 17] width 52 height 9
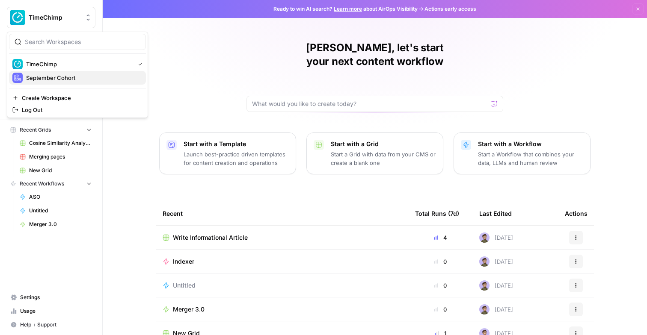
click at [47, 75] on span "September Cohort" at bounding box center [82, 78] width 113 height 9
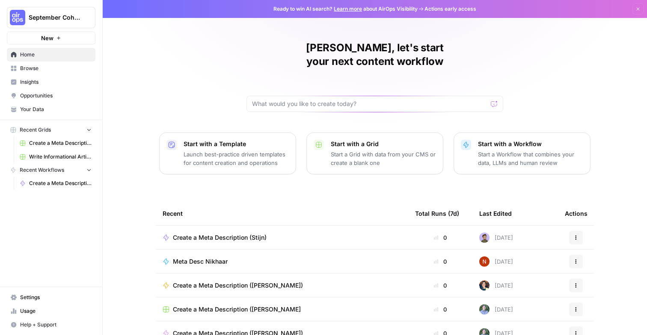
click at [50, 297] on span "Settings" at bounding box center [55, 298] width 71 height 8
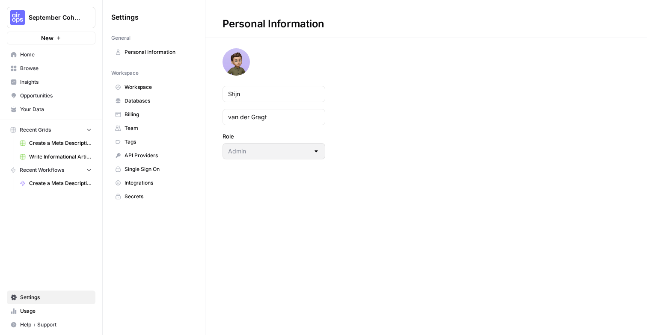
click at [148, 116] on span "Billing" at bounding box center [159, 115] width 68 height 8
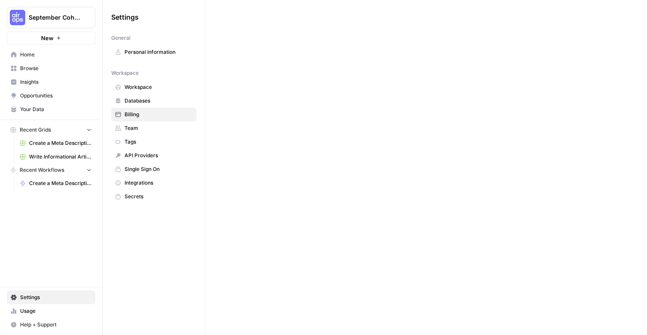
click at [47, 312] on span "Usage" at bounding box center [55, 312] width 71 height 8
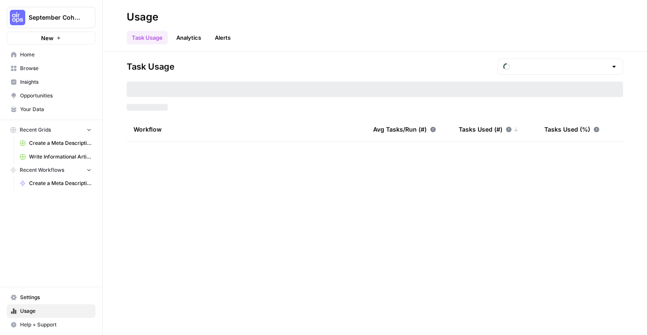
type input "September Tasks"
